Goal: Navigation & Orientation: Find specific page/section

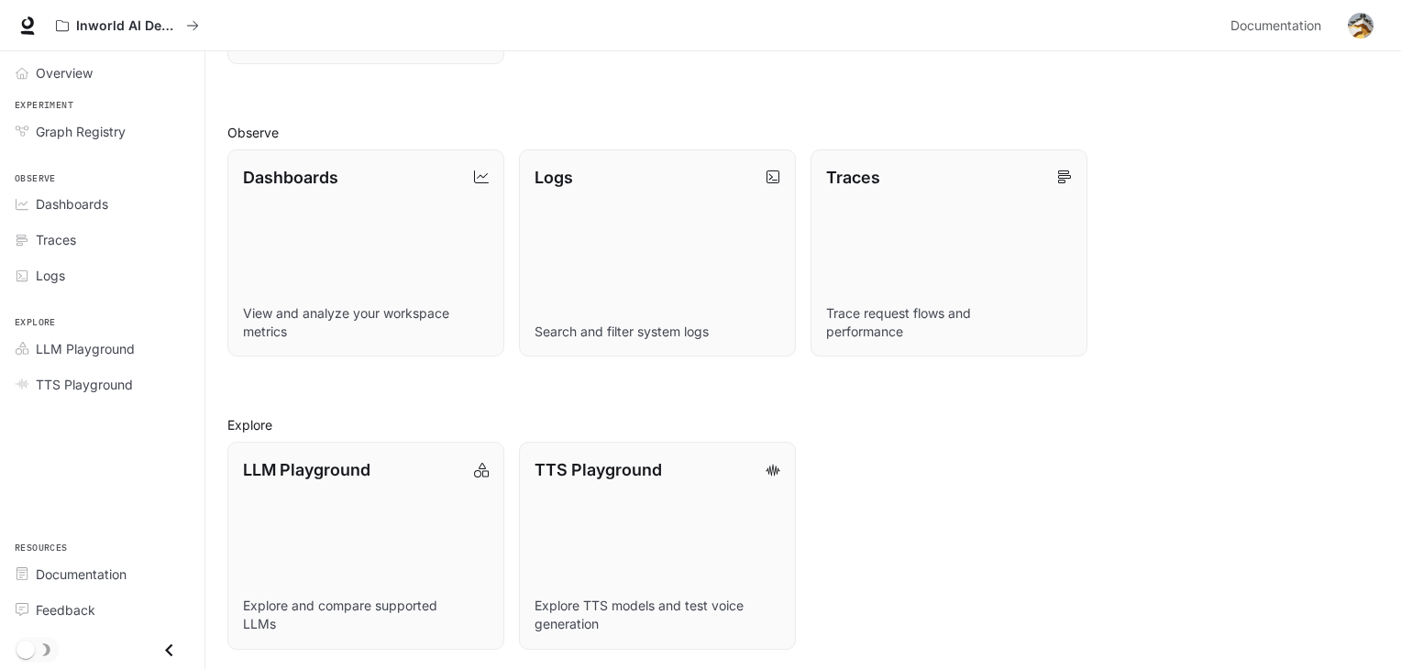
scroll to position [439, 0]
click at [67, 71] on span "Overview" at bounding box center [64, 72] width 57 height 19
click at [298, 175] on p "Dashboards" at bounding box center [290, 174] width 96 height 25
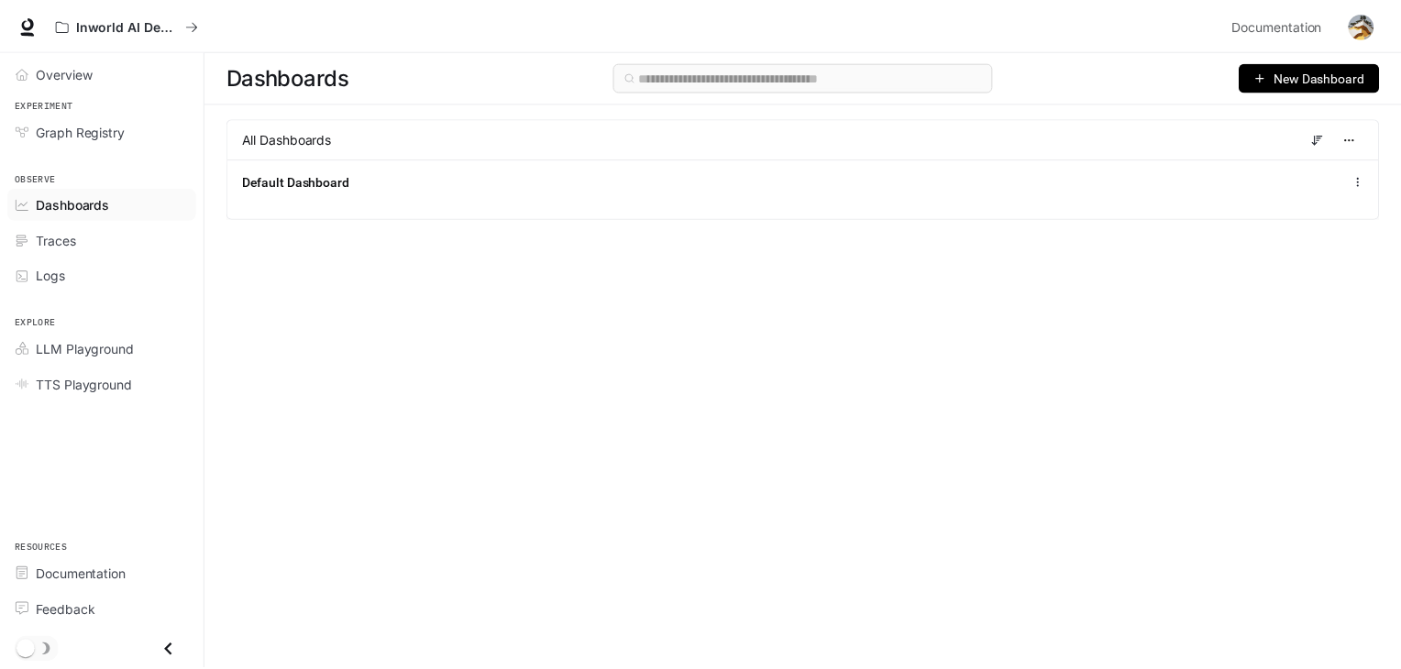
scroll to position [439, 0]
